Goal: Task Accomplishment & Management: Use online tool/utility

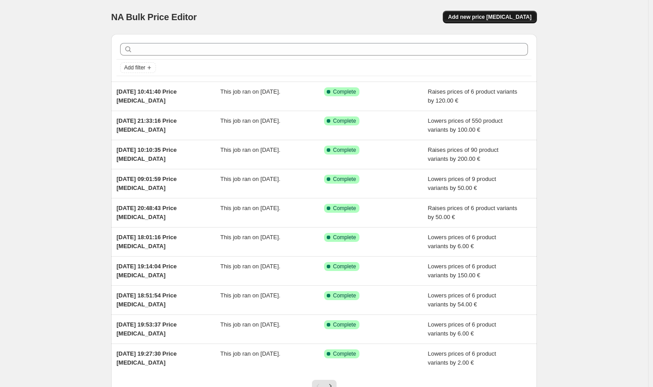
click at [521, 19] on span "Add new price [MEDICAL_DATA]" at bounding box center [489, 16] width 83 height 7
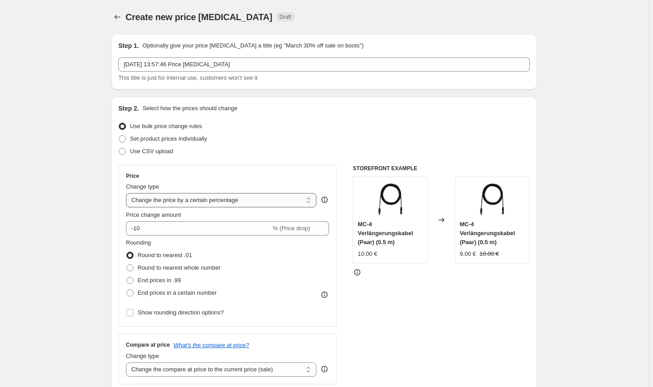
click at [213, 196] on select "Change the price to a certain amount Change the price by a certain amount Chang…" at bounding box center [221, 200] width 190 height 14
select select "by"
click at [128, 193] on select "Change the price to a certain amount Change the price by a certain amount Chang…" at bounding box center [221, 200] width 190 height 14
type input "-10.00"
click at [167, 272] on span "Round to nearest whole number" at bounding box center [179, 267] width 83 height 9
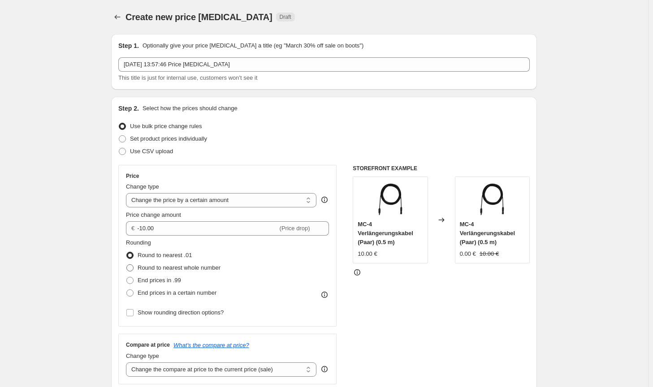
click at [127, 265] on input "Round to nearest whole number" at bounding box center [126, 264] width 0 height 0
radio input "true"
click at [271, 370] on select "Change the compare at price to the current price (sale) Change the compare at p…" at bounding box center [221, 369] width 190 height 14
select select "no_change"
click at [128, 362] on select "Change the compare at price to the current price (sale) Change the compare at p…" at bounding box center [221, 369] width 190 height 14
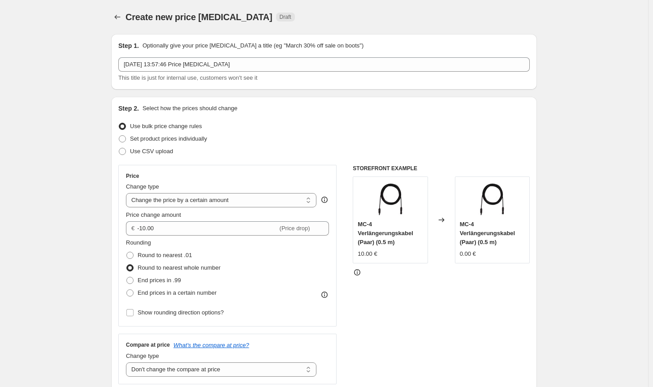
click at [454, 347] on div "STOREFRONT EXAMPLE MC-4 Verlängerungskabel (Paar) (0.5 m) 10.00 € Changed to MC…" at bounding box center [441, 275] width 177 height 220
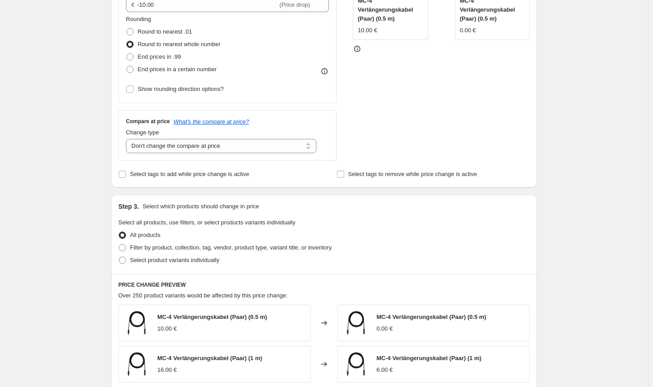
scroll to position [224, 0]
click at [282, 256] on div "Select product variants individually" at bounding box center [323, 260] width 411 height 13
click at [284, 249] on span "Filter by product, collection, tag, vendor, product type, variant title, or inv…" at bounding box center [231, 247] width 202 height 7
click at [119, 244] on input "Filter by product, collection, tag, vendor, product type, variant title, or inv…" at bounding box center [119, 244] width 0 height 0
radio input "true"
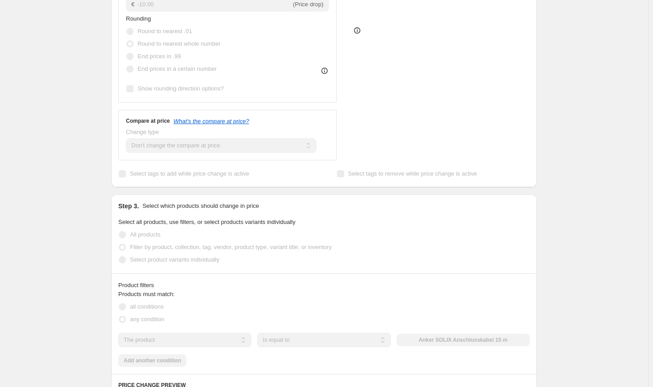
scroll to position [314, 0]
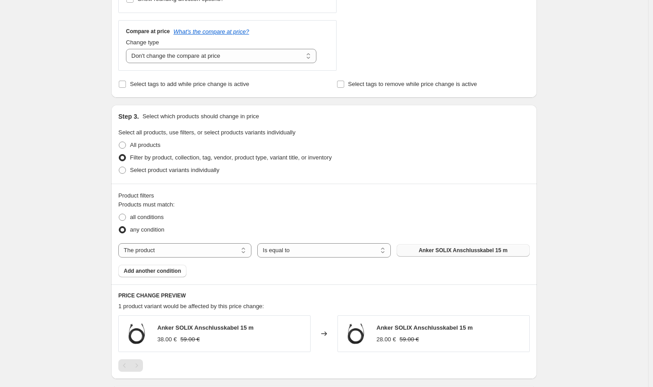
click at [432, 247] on button "Anker SOLIX Anschlusskabel 15 m" at bounding box center [462, 250] width 133 height 13
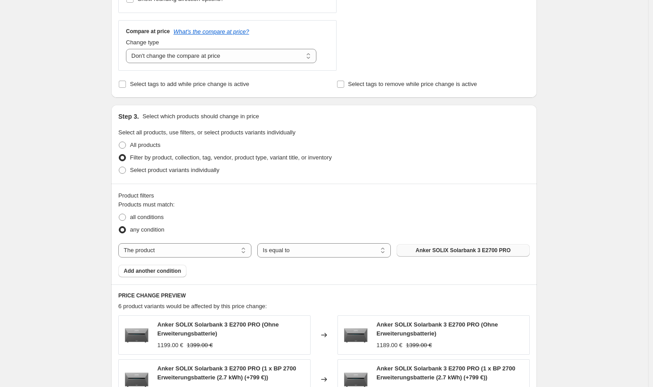
click at [457, 243] on div "The product The product's collection The product's tag The product's vendor The…" at bounding box center [323, 250] width 411 height 14
click at [456, 246] on button "Anker SOLIX Solarbank 3 E2700 PRO" at bounding box center [462, 250] width 133 height 13
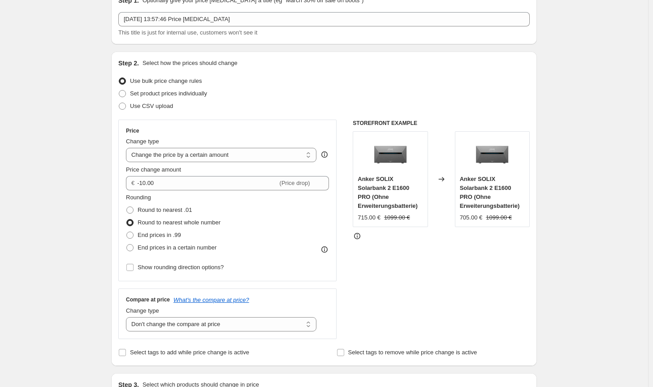
scroll to position [45, 0]
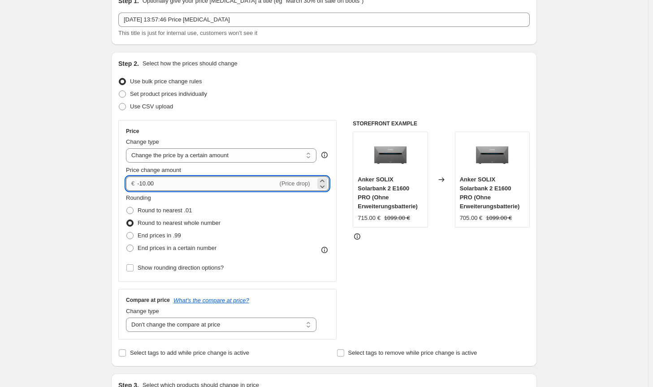
drag, startPoint x: 160, startPoint y: 183, endPoint x: 142, endPoint y: 182, distance: 18.8
click at [142, 182] on input "-10.00" at bounding box center [207, 184] width 140 height 14
click at [399, 281] on div "STOREFRONT EXAMPLE Anker SOLIX Solarbank 2 E1600 PRO (Ohne Erweiterungsbatterie…" at bounding box center [441, 230] width 177 height 220
click at [145, 180] on input "-15.00" at bounding box center [207, 184] width 140 height 14
type input "-16.00"
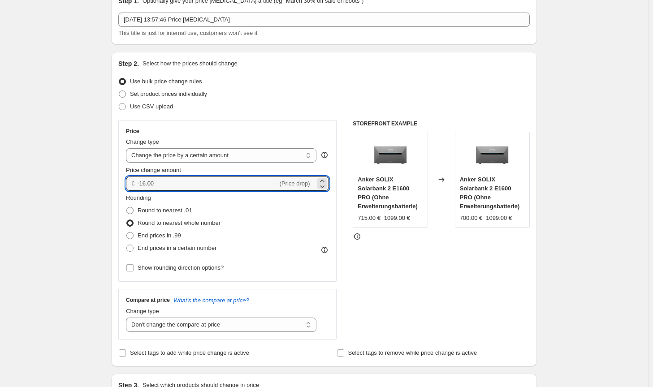
click at [464, 259] on div "STOREFRONT EXAMPLE Anker SOLIX Solarbank 2 E1600 PRO (Ohne Erweiterungsbatterie…" at bounding box center [441, 230] width 177 height 220
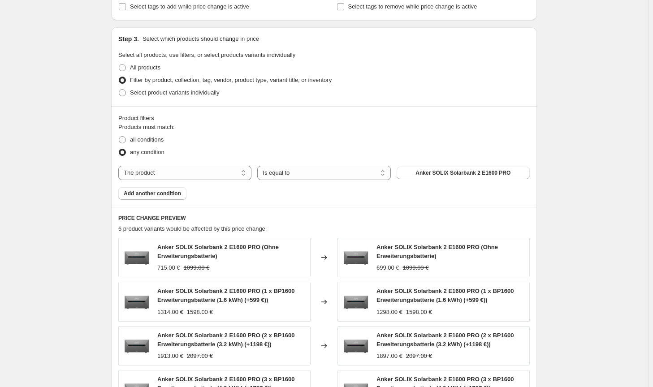
scroll to position [623, 0]
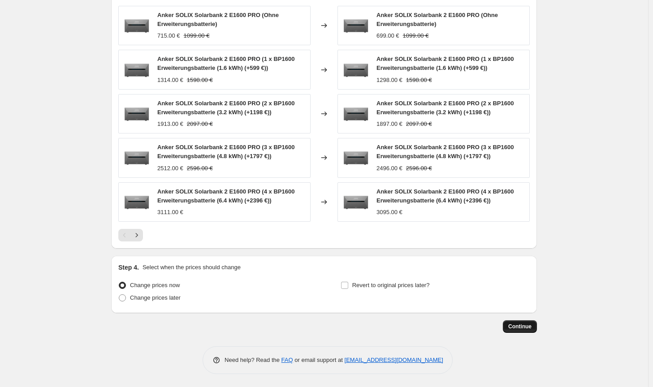
click at [522, 322] on button "Continue" at bounding box center [520, 326] width 34 height 13
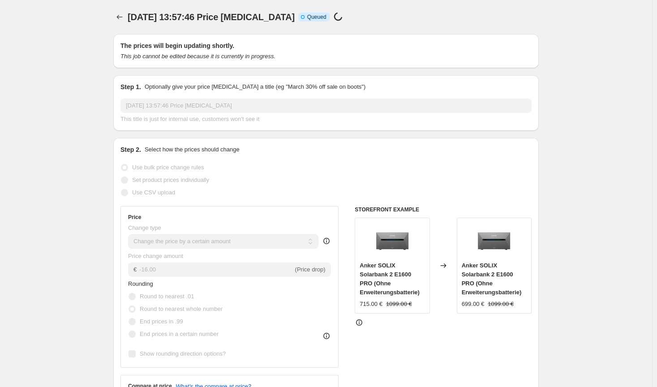
select select "by"
select select "no_change"
